Goal: Navigation & Orientation: Find specific page/section

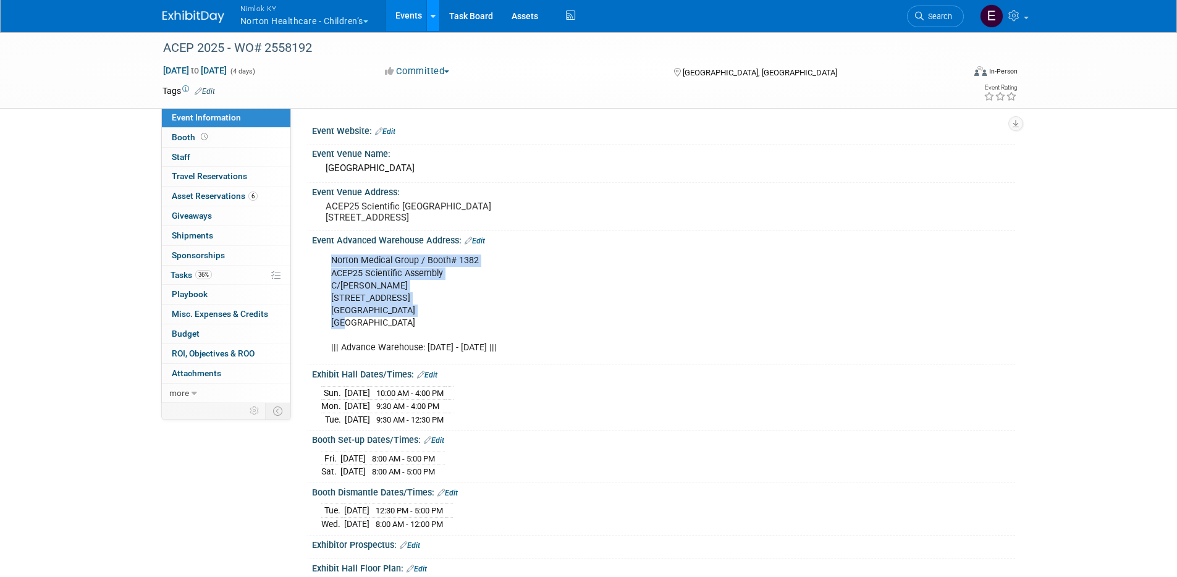
click at [436, 13] on icon at bounding box center [433, 16] width 5 height 8
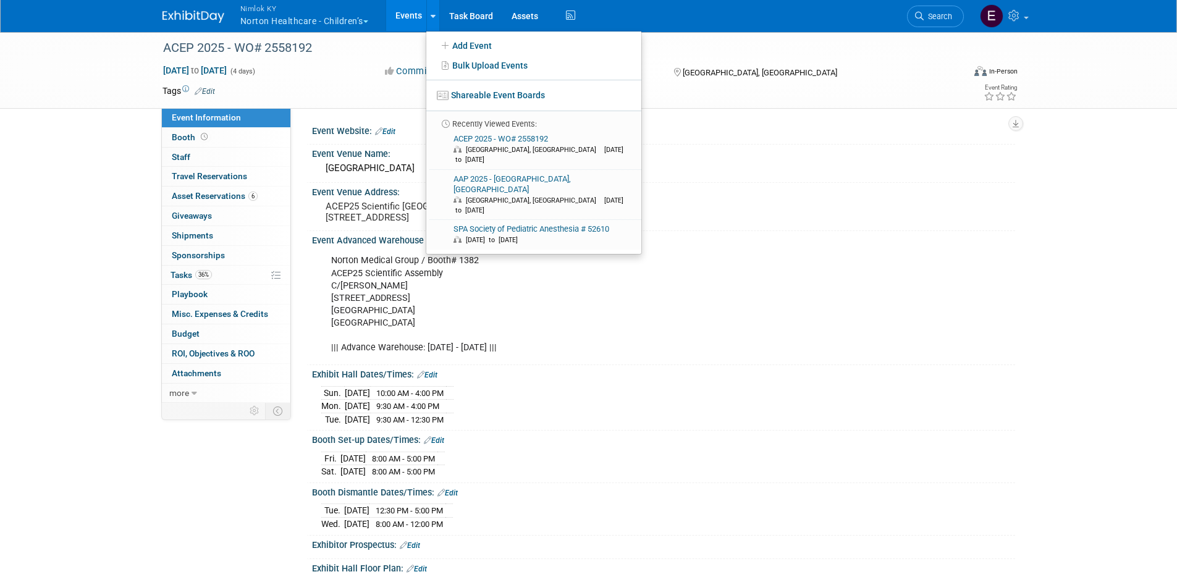
click at [386, 100] on div "Tags Edit Event Rating" at bounding box center [590, 94] width 874 height 22
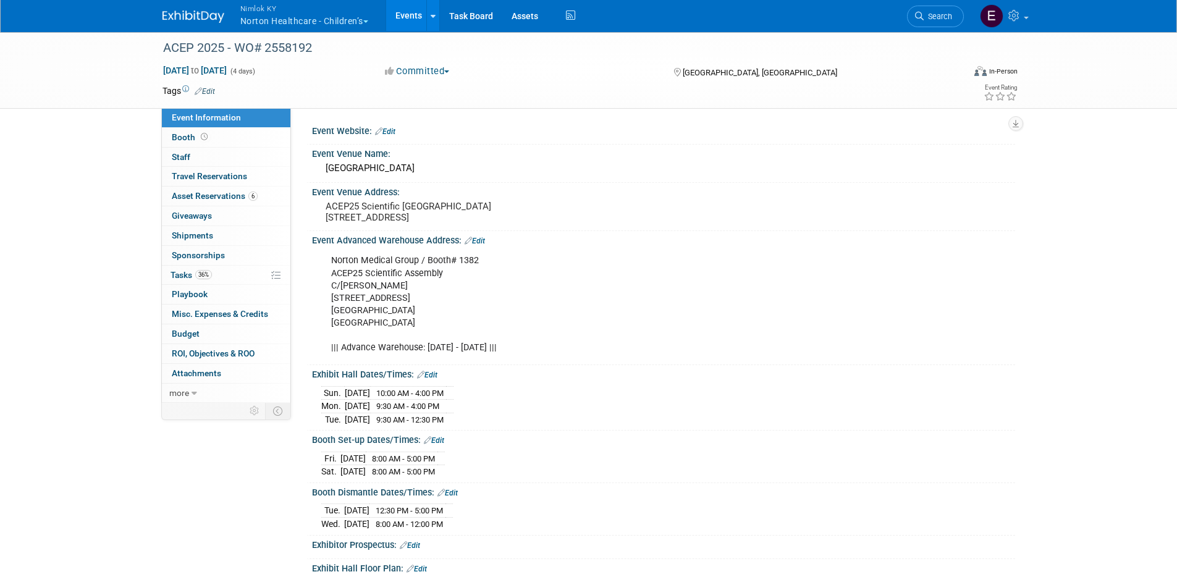
click at [297, 25] on button "Nimlok KY Norton Healthcare - Children’s" at bounding box center [311, 16] width 145 height 32
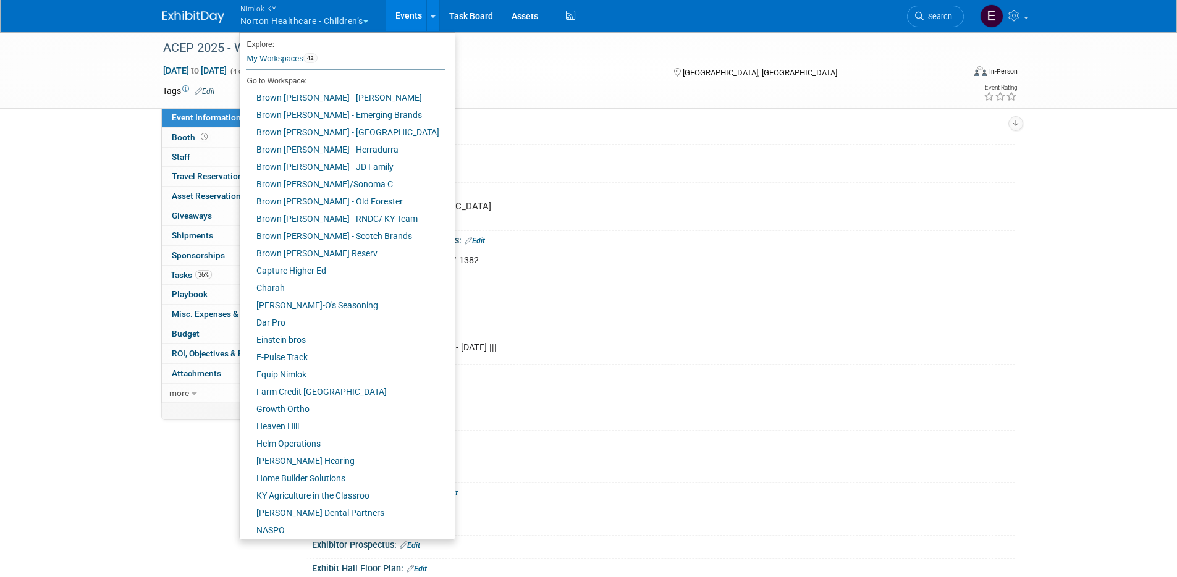
drag, startPoint x: 545, startPoint y: 108, endPoint x: 526, endPoint y: 88, distance: 27.5
click at [545, 108] on div "ACEP 2025 - WO# 2558192 Sep 7, 2025 to Sep 10, 2025 (4 days) Sep 7, 2025 to Sep…" at bounding box center [588, 70] width 1177 height 78
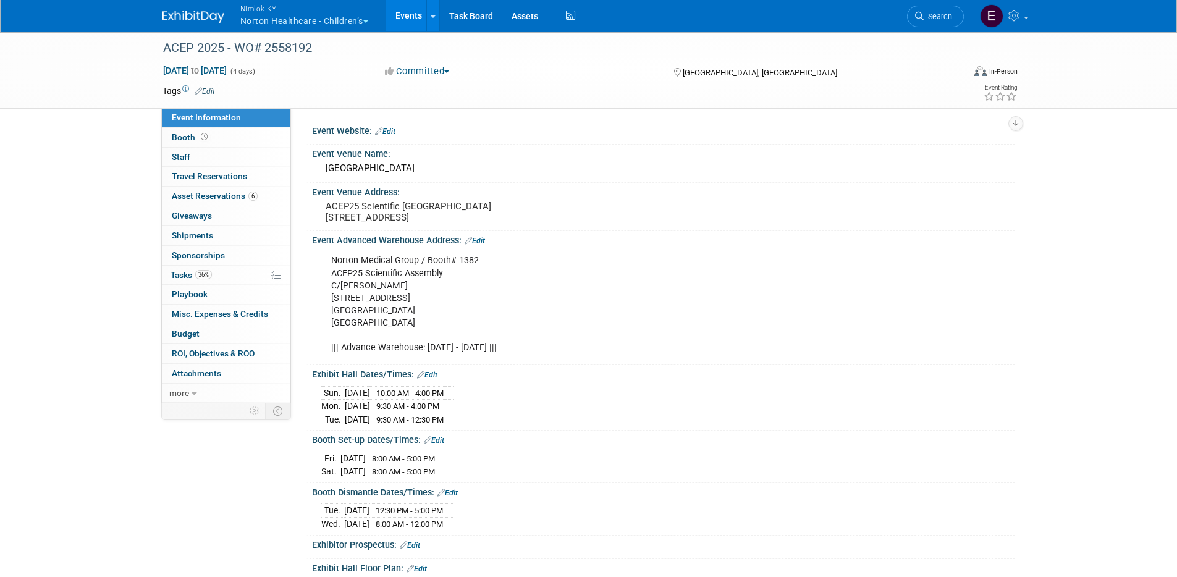
click at [407, 11] on link "Events" at bounding box center [408, 15] width 45 height 31
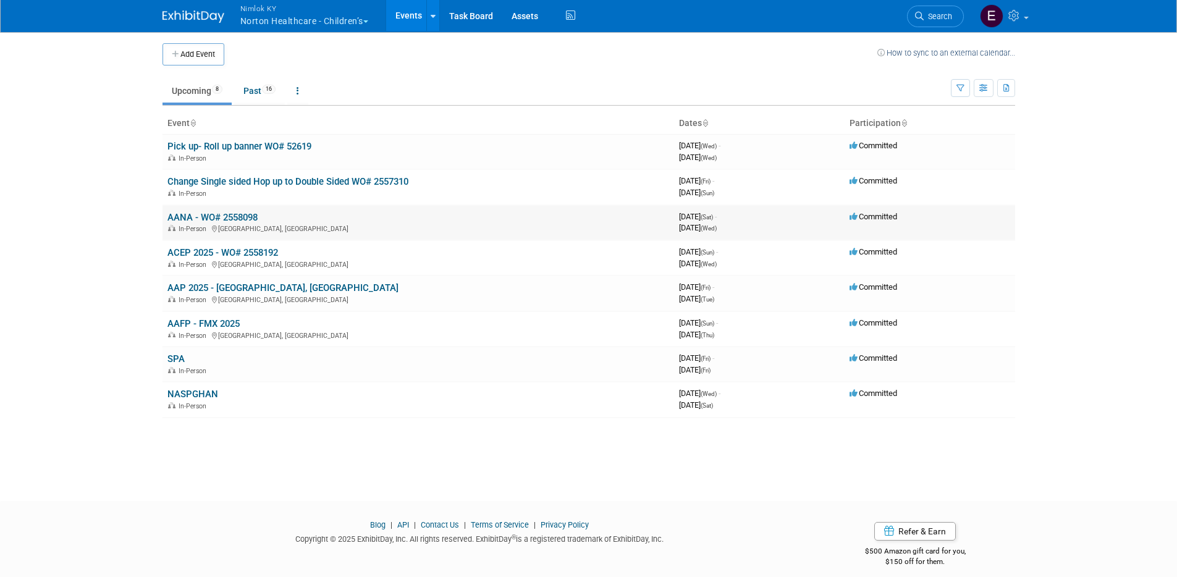
click at [238, 217] on link "AANA - WO# 2558098" at bounding box center [212, 217] width 90 height 11
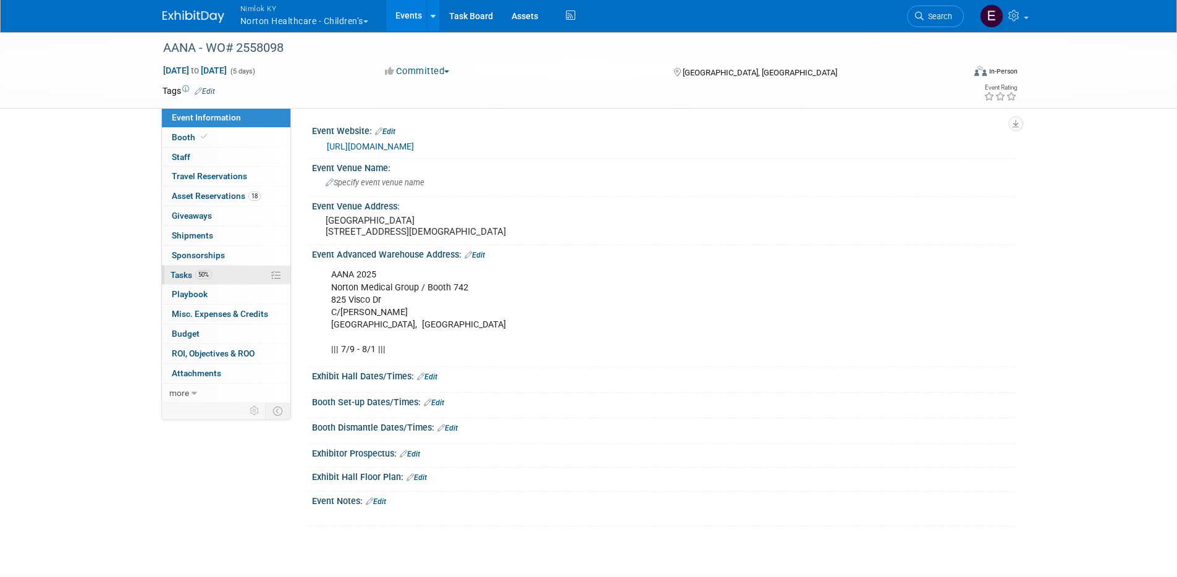
click at [186, 271] on span "Tasks 50%" at bounding box center [191, 275] width 41 height 10
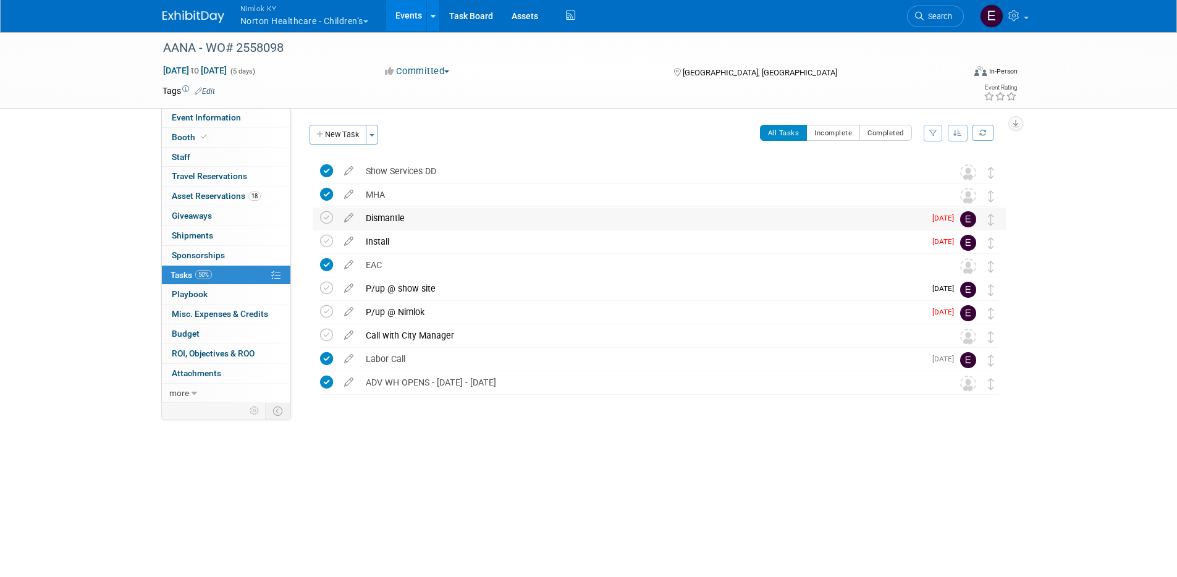
click at [446, 215] on div "Dismantle" at bounding box center [642, 218] width 565 height 21
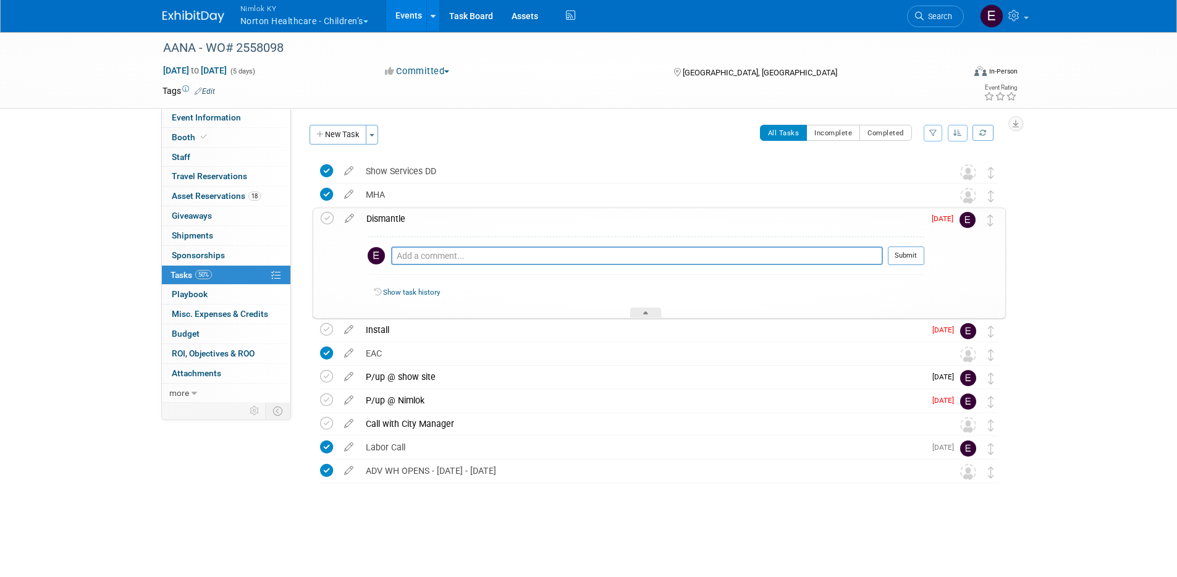
click at [376, 217] on div "Dismantle" at bounding box center [642, 218] width 564 height 21
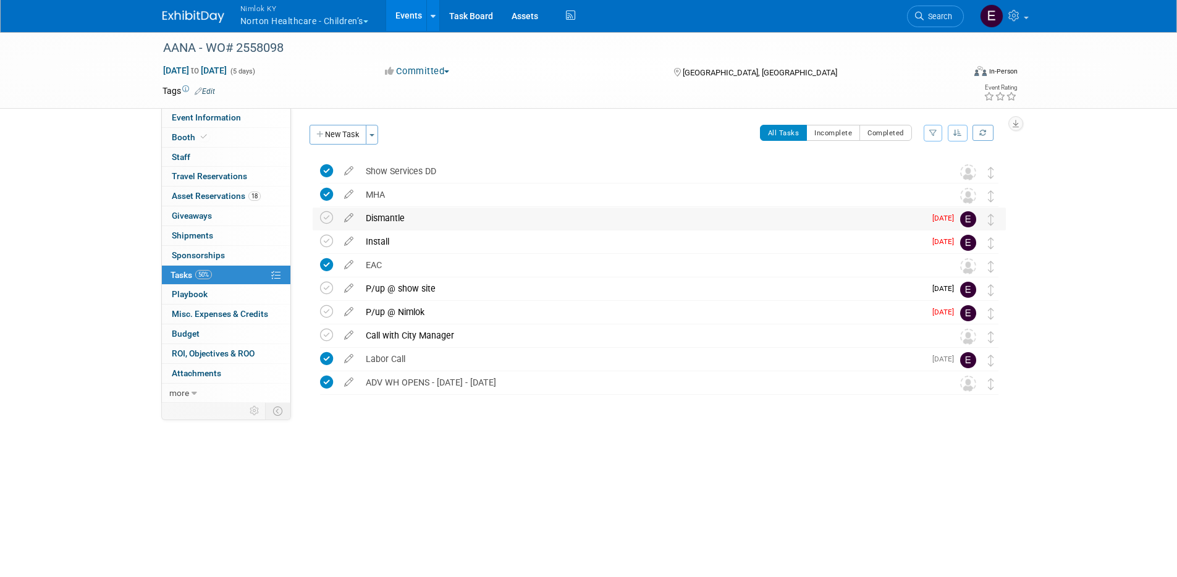
click at [376, 217] on div "Dismantle" at bounding box center [642, 218] width 565 height 21
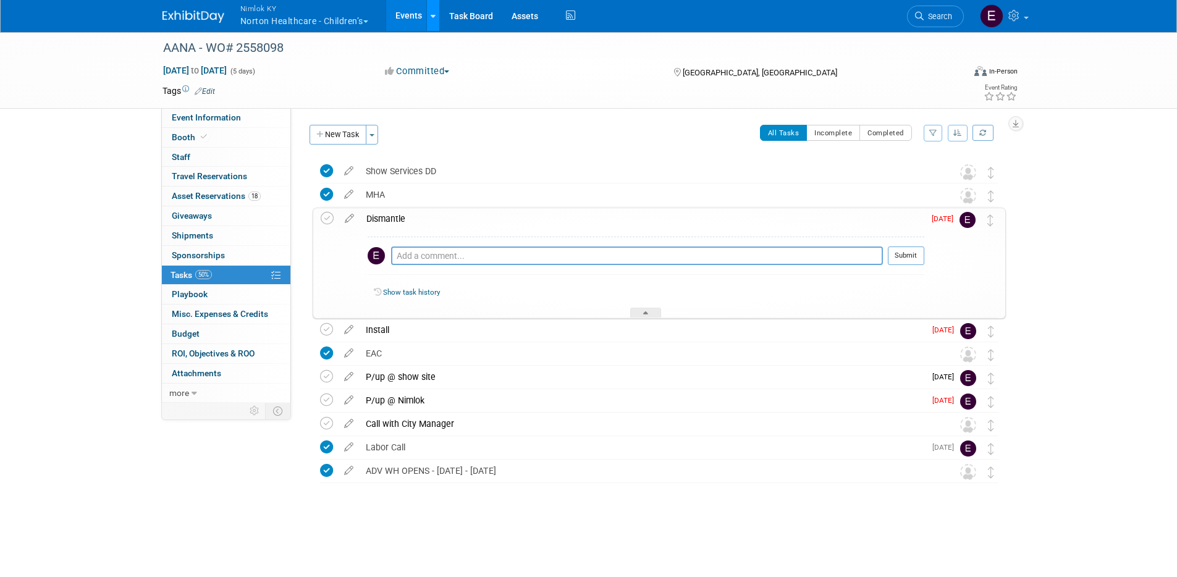
click at [436, 15] on icon at bounding box center [433, 16] width 5 height 8
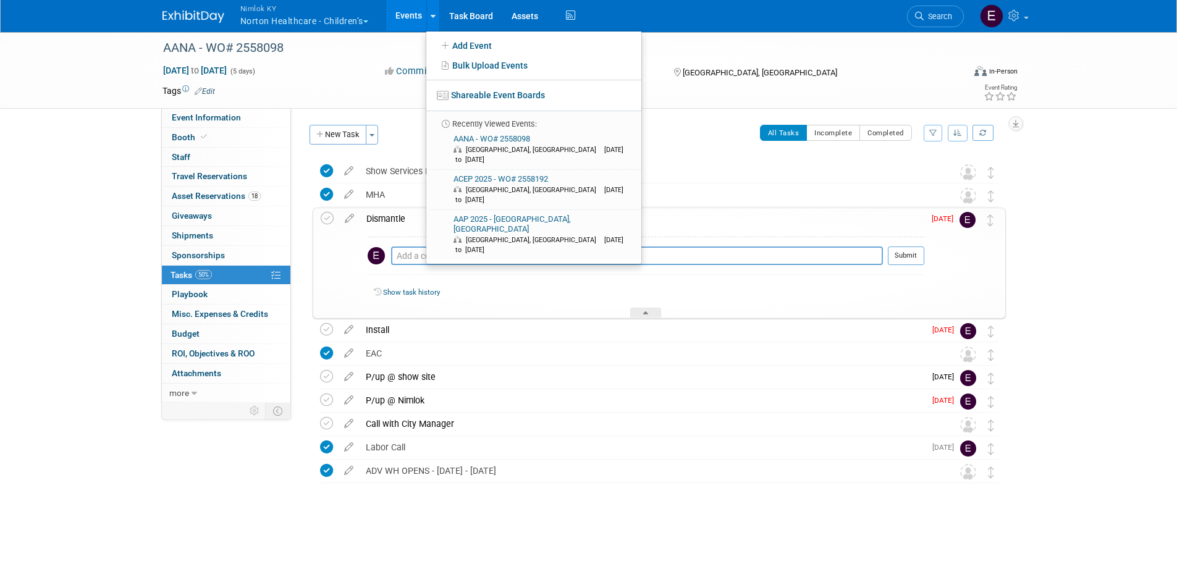
click at [292, 18] on button "Nimlok KY Norton Healthcare - Children’s" at bounding box center [311, 16] width 145 height 32
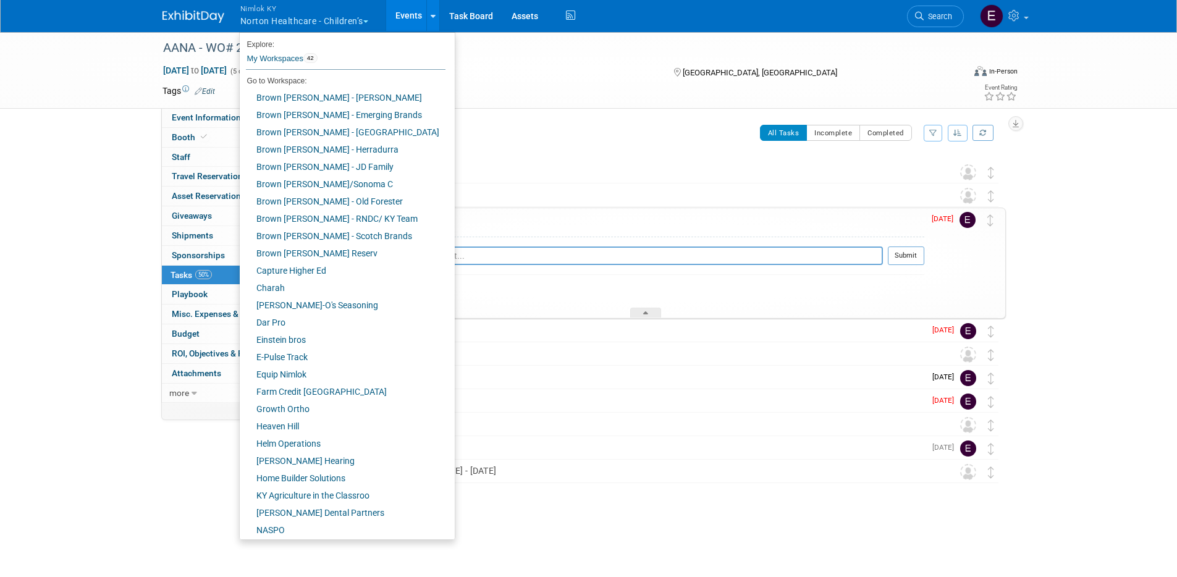
click at [142, 77] on div "AANA - WO# 2558098 Aug 9, 2025 to Aug 13, 2025 (5 days) Aug 9, 2025 to Aug 13, …" at bounding box center [588, 70] width 1177 height 78
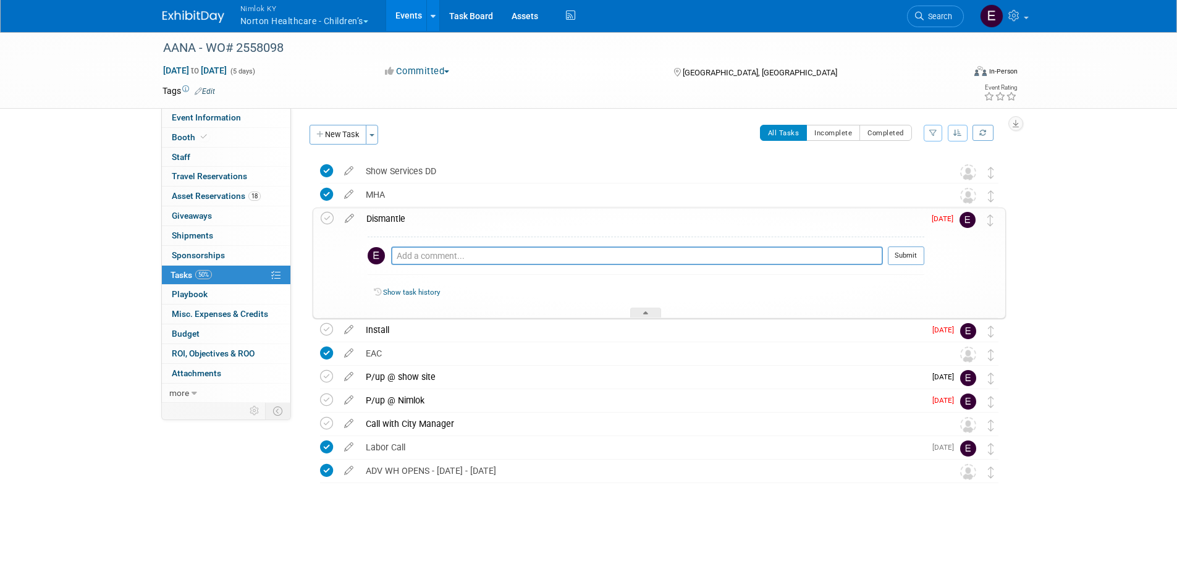
click at [401, 22] on link "Events" at bounding box center [408, 15] width 45 height 31
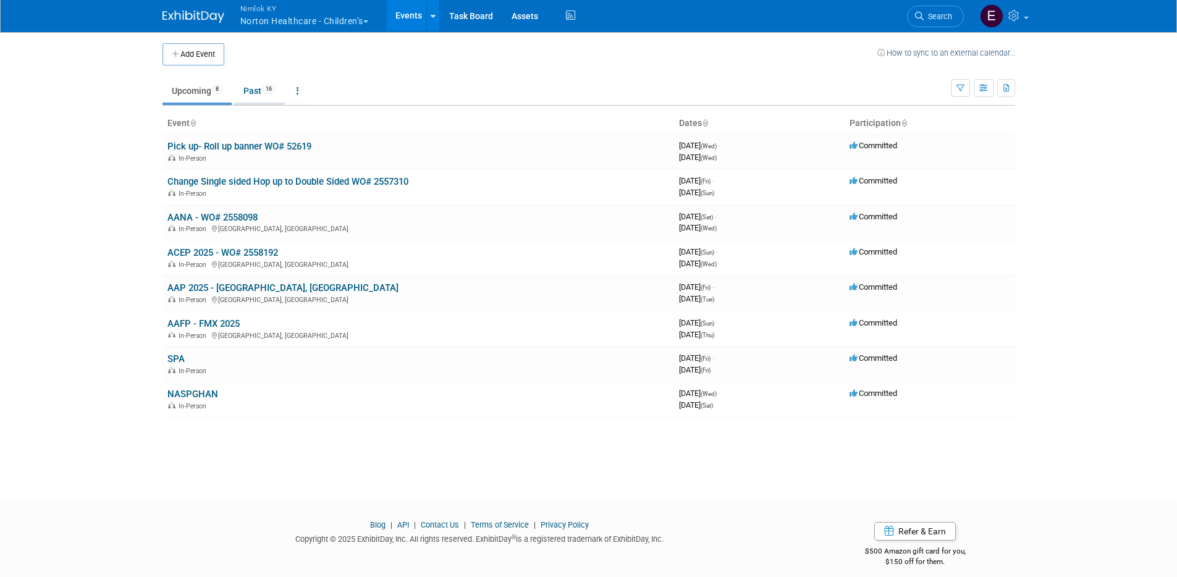
click at [257, 92] on link "Past 16" at bounding box center [259, 90] width 51 height 23
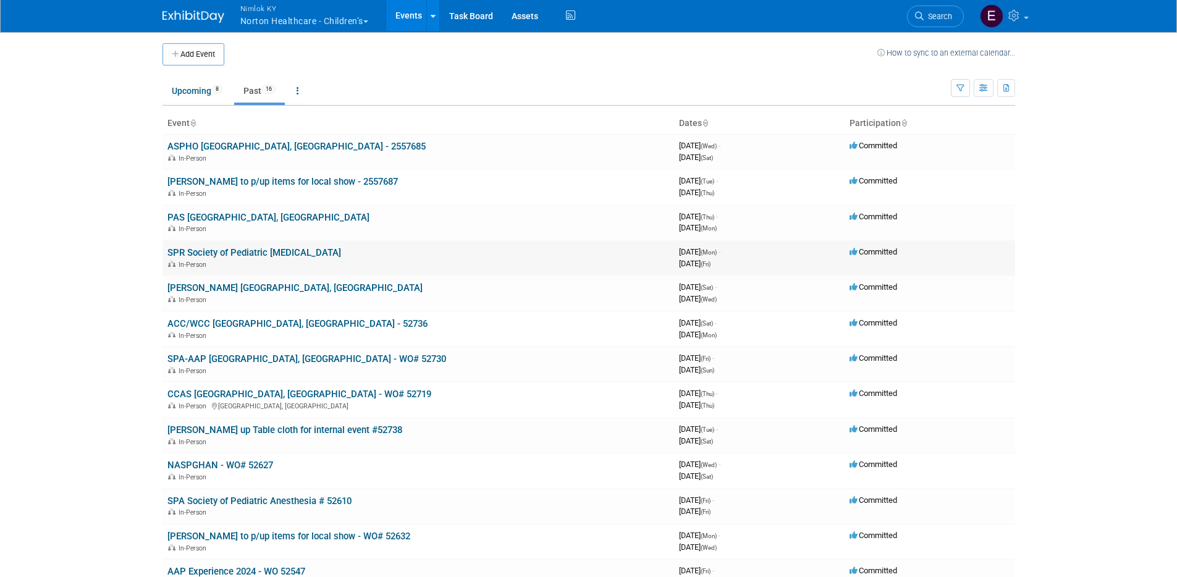
click at [248, 250] on link "SPR Society of Pediatric [MEDICAL_DATA]" at bounding box center [254, 252] width 174 height 11
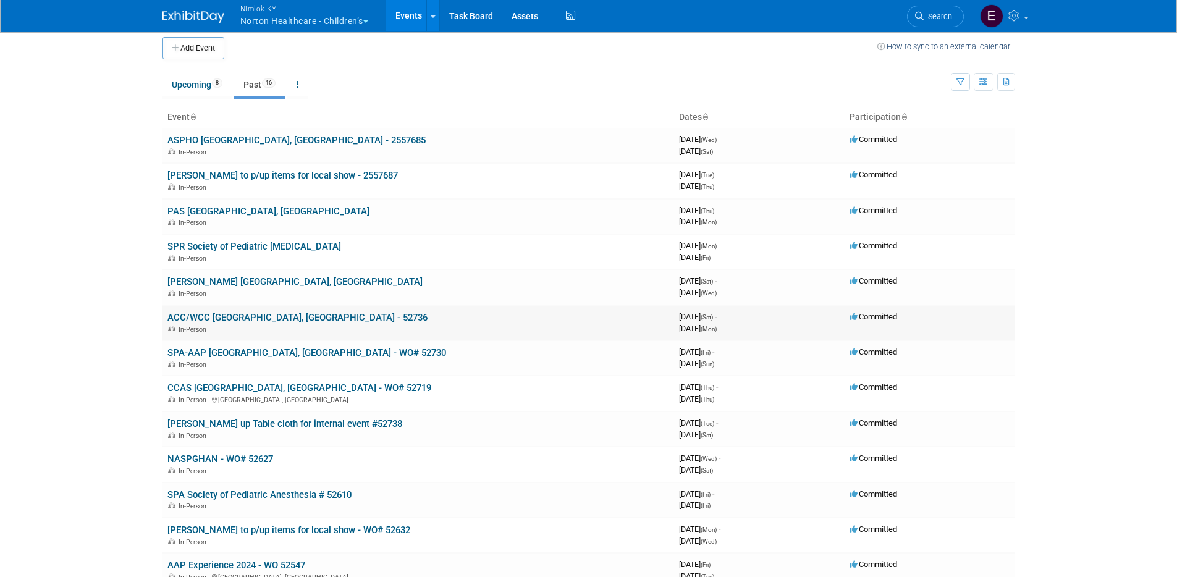
scroll to position [8, 0]
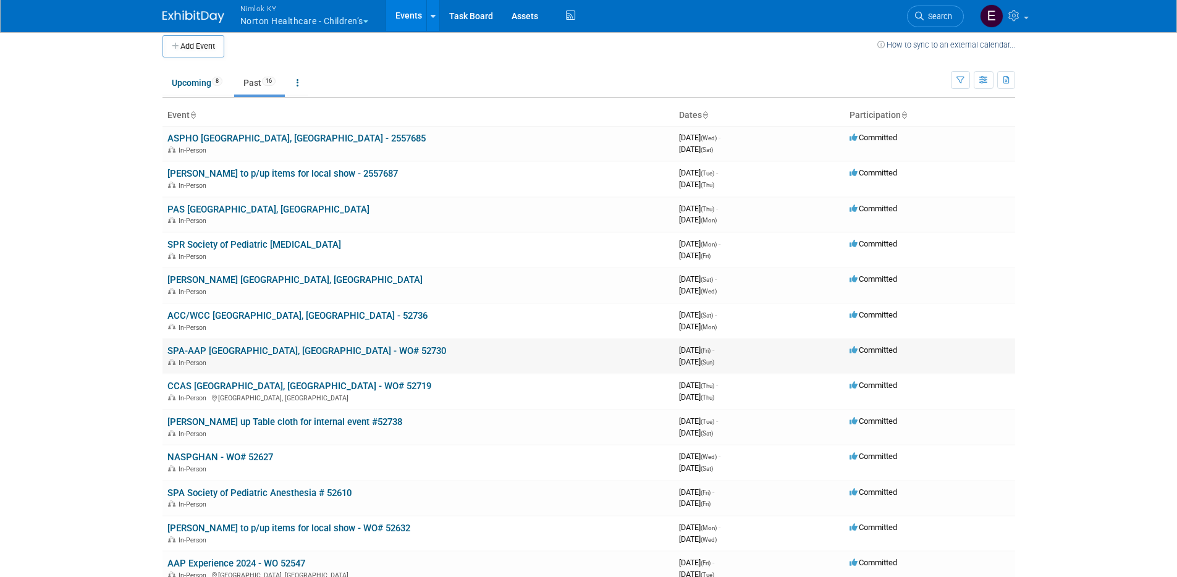
click at [285, 351] on link "SPA-AAP Orlando, FL - WO# 52730" at bounding box center [306, 350] width 279 height 11
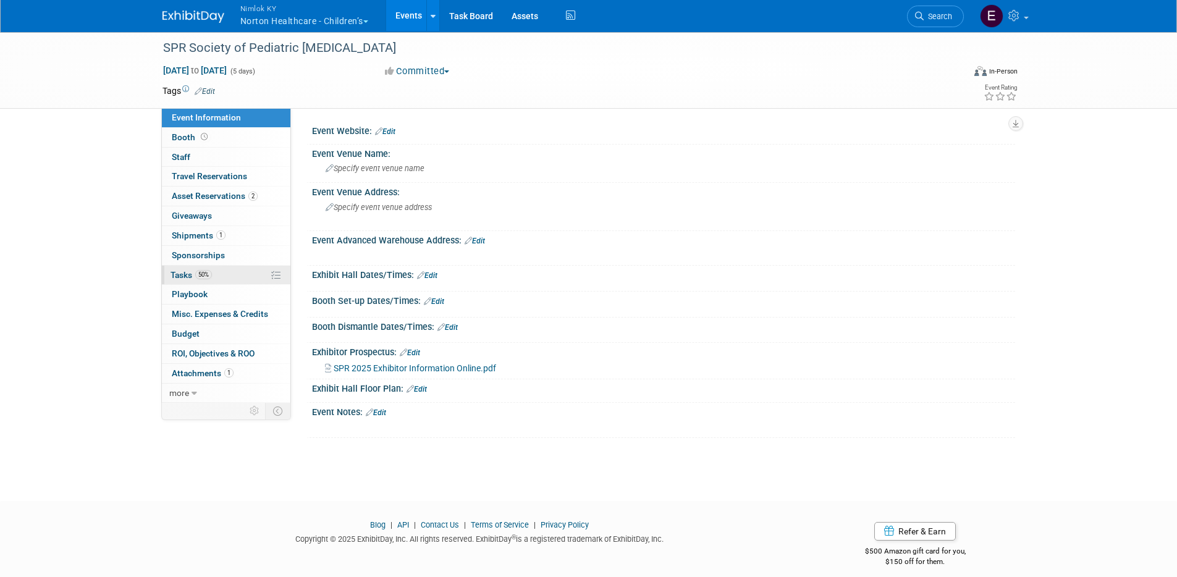
click at [183, 271] on span "Tasks 50%" at bounding box center [191, 275] width 41 height 10
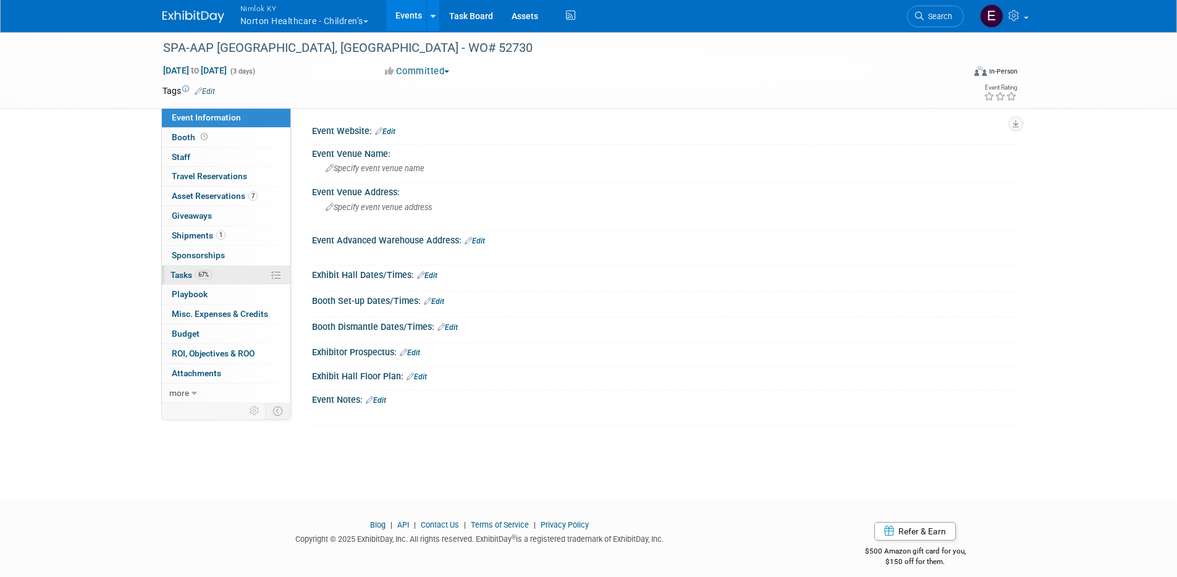
click at [184, 274] on span "Tasks 67%" at bounding box center [191, 275] width 41 height 10
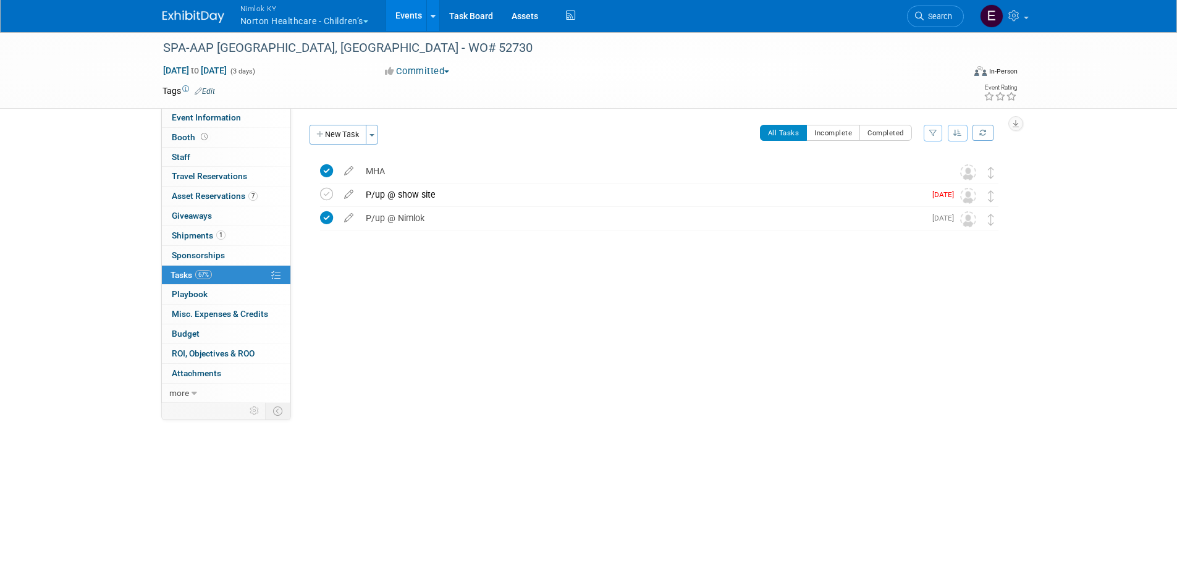
click at [412, 11] on link "Events" at bounding box center [408, 15] width 45 height 31
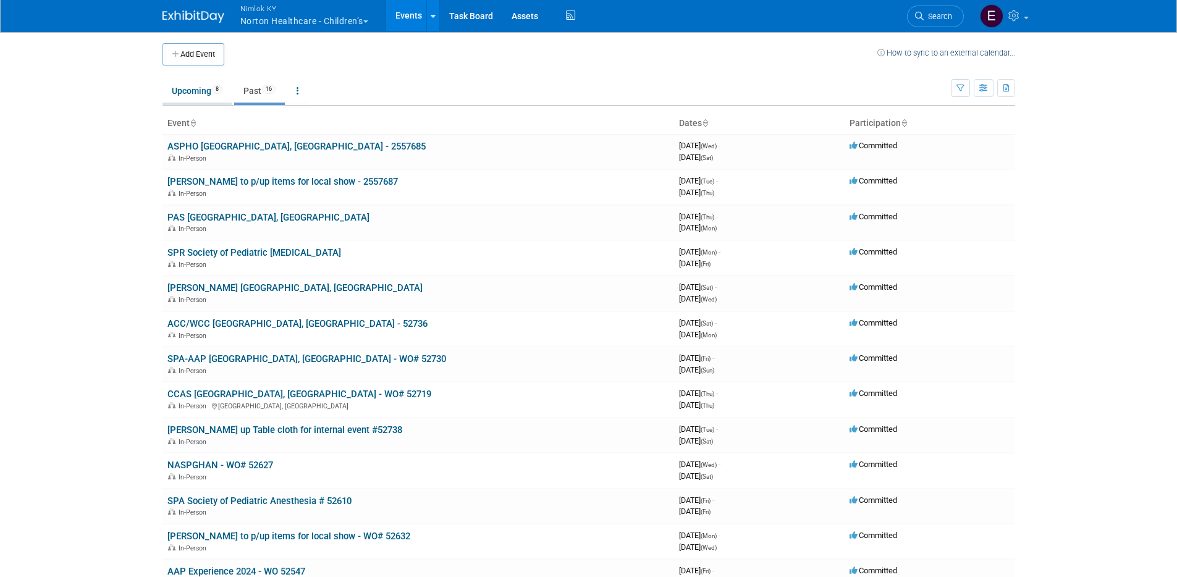
click at [209, 97] on link "Upcoming 8" at bounding box center [196, 90] width 69 height 23
